Goal: Check status: Check status

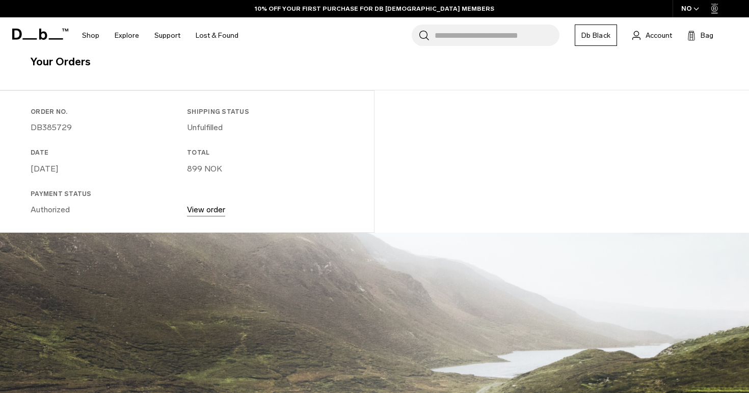
scroll to position [187, 0]
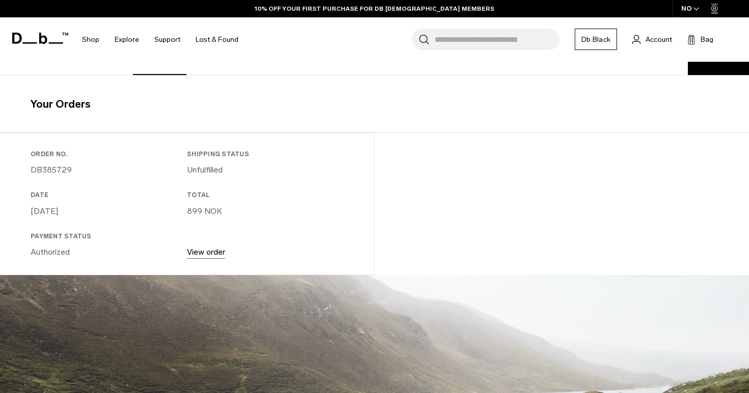
click at [197, 258] on p "View order" at bounding box center [206, 252] width 38 height 12
click at [200, 254] on link "View order" at bounding box center [206, 252] width 38 height 10
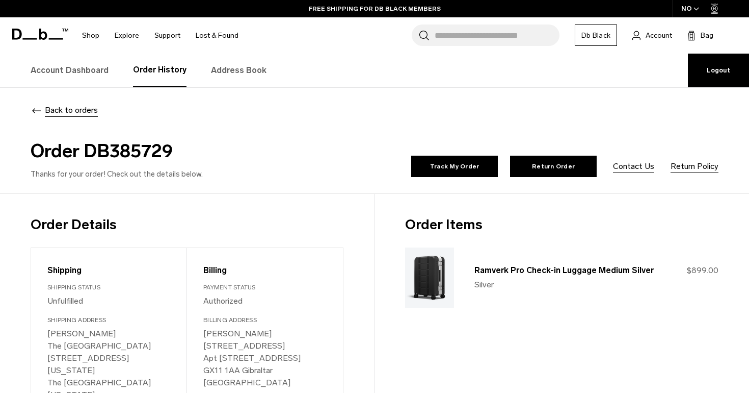
drag, startPoint x: 182, startPoint y: 152, endPoint x: 86, endPoint y: 153, distance: 95.8
click at [86, 153] on h2 "Order DB385729" at bounding box center [201, 151] width 340 height 28
copy h2 "DB385729"
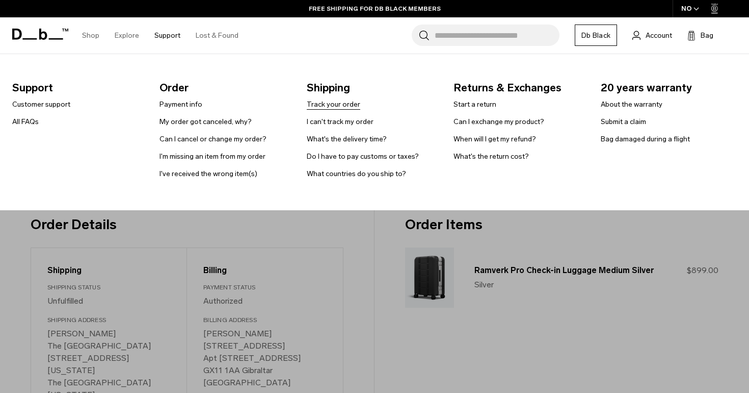
click at [337, 101] on link "Track your order" at bounding box center [334, 104] width 54 height 11
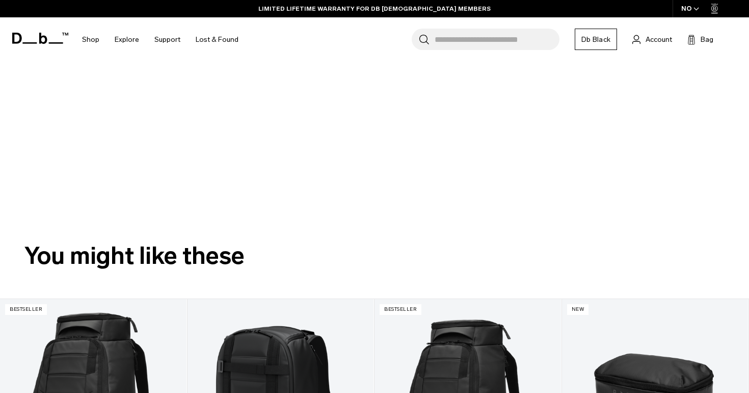
scroll to position [328, 0]
